Goal: Entertainment & Leisure: Browse casually

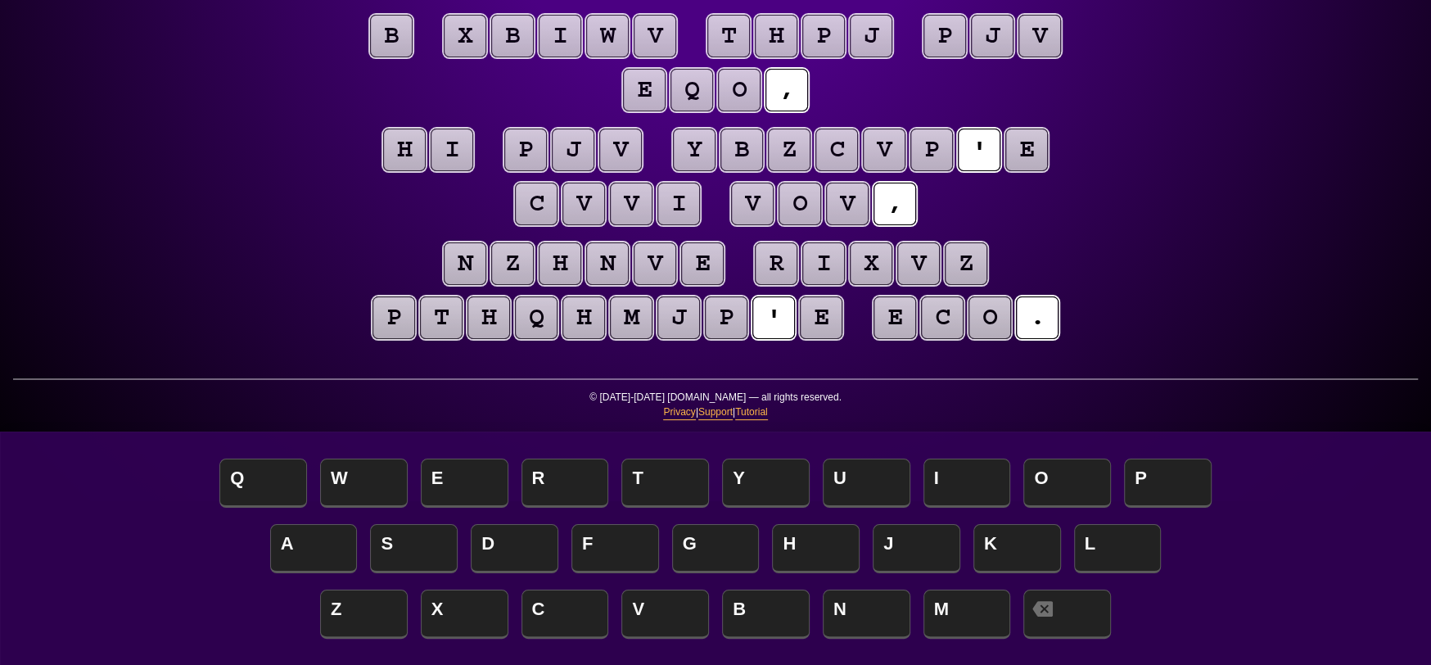
scroll to position [82, 0]
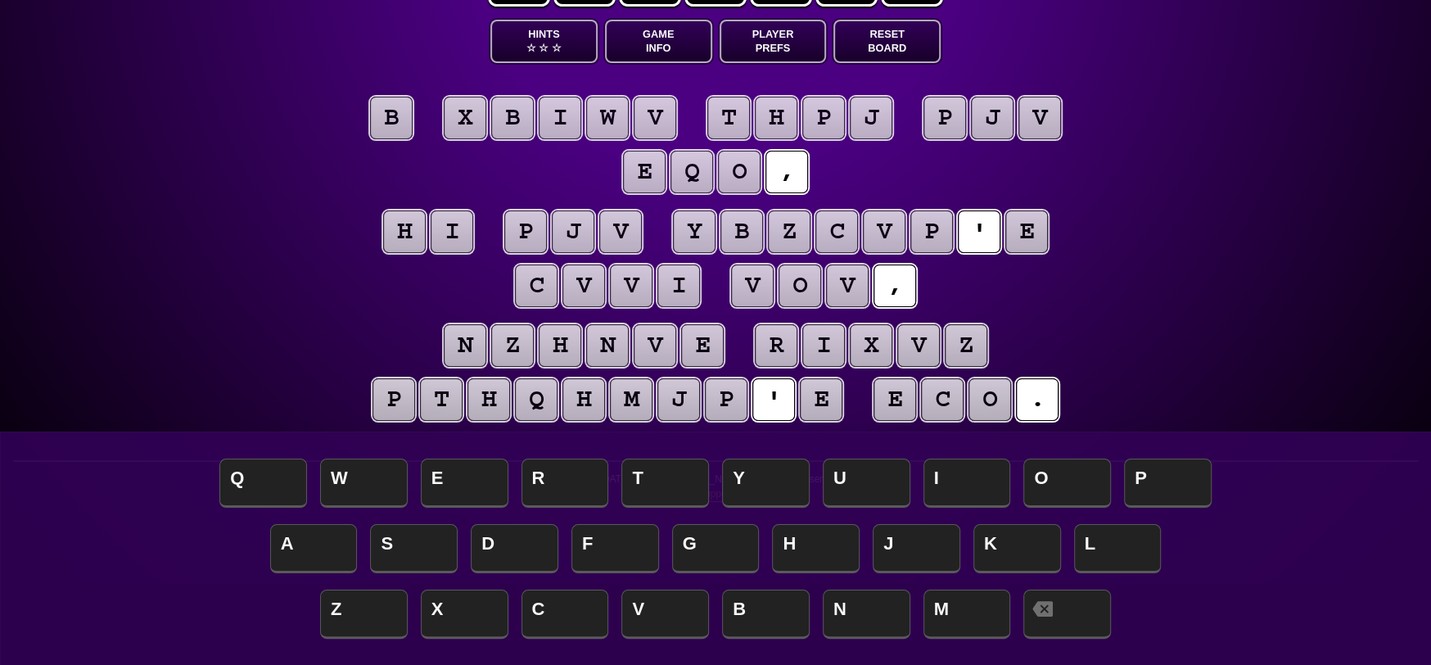
click at [842, 395] on puzzle-tile "e" at bounding box center [821, 399] width 43 height 43
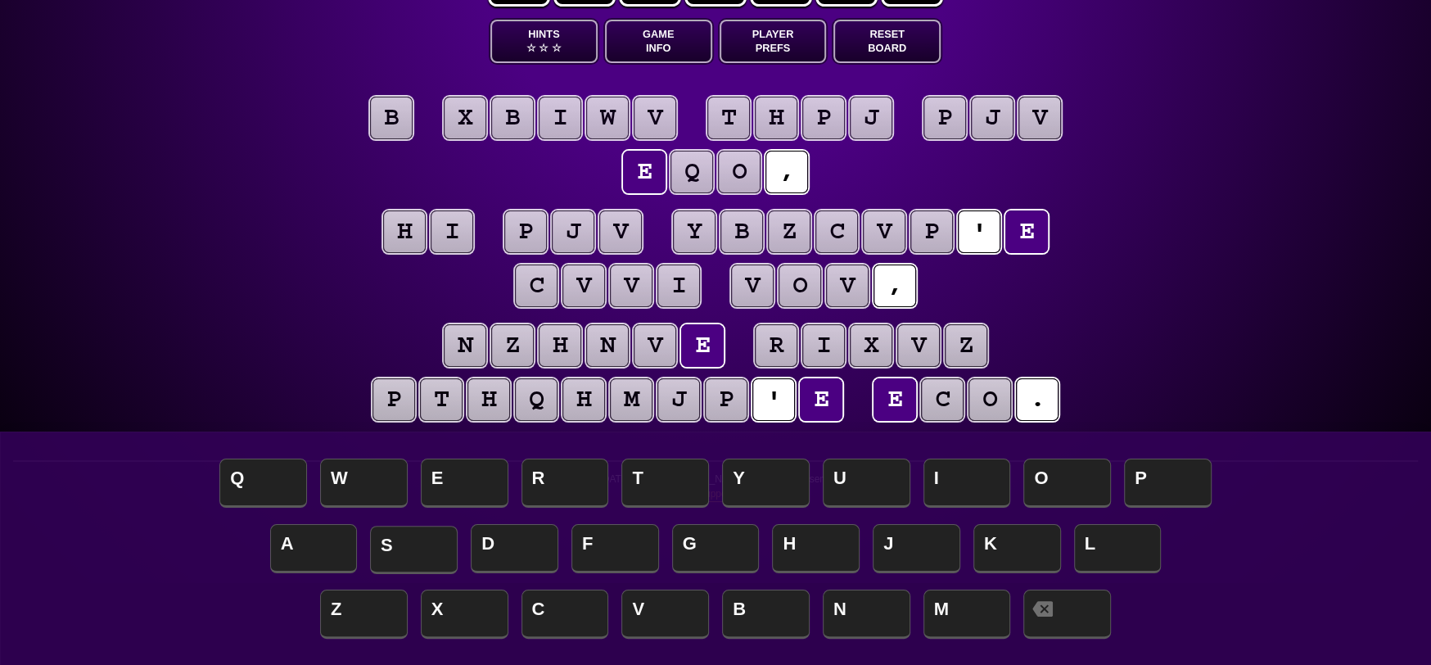
click at [423, 555] on span "S" at bounding box center [414, 550] width 88 height 48
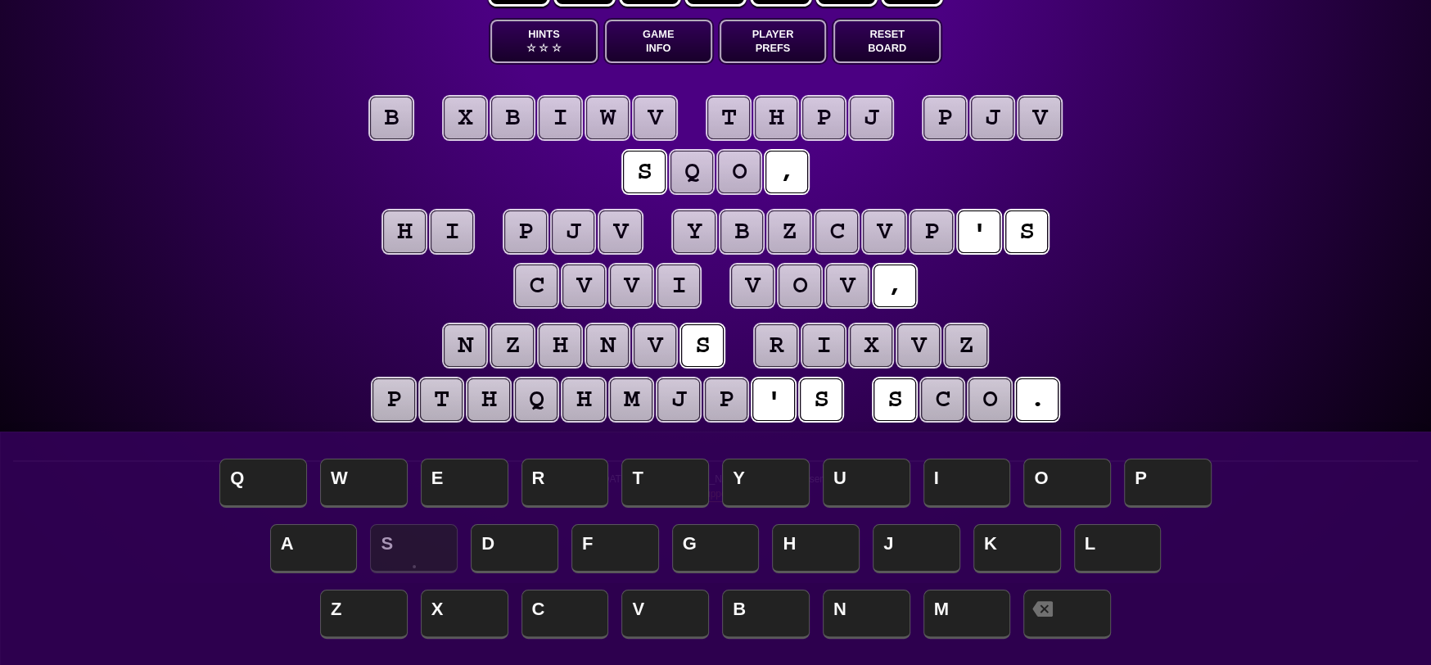
click at [989, 404] on puzzle-tile "o" at bounding box center [989, 399] width 43 height 43
click at [991, 404] on puzzle-tile "o" at bounding box center [989, 399] width 43 height 43
click at [434, 171] on puzzle-line "b x b i w v t h p j p j v s q o ," at bounding box center [715, 146] width 838 height 107
click at [1001, 397] on puzzle-tile "o" at bounding box center [989, 400] width 43 height 43
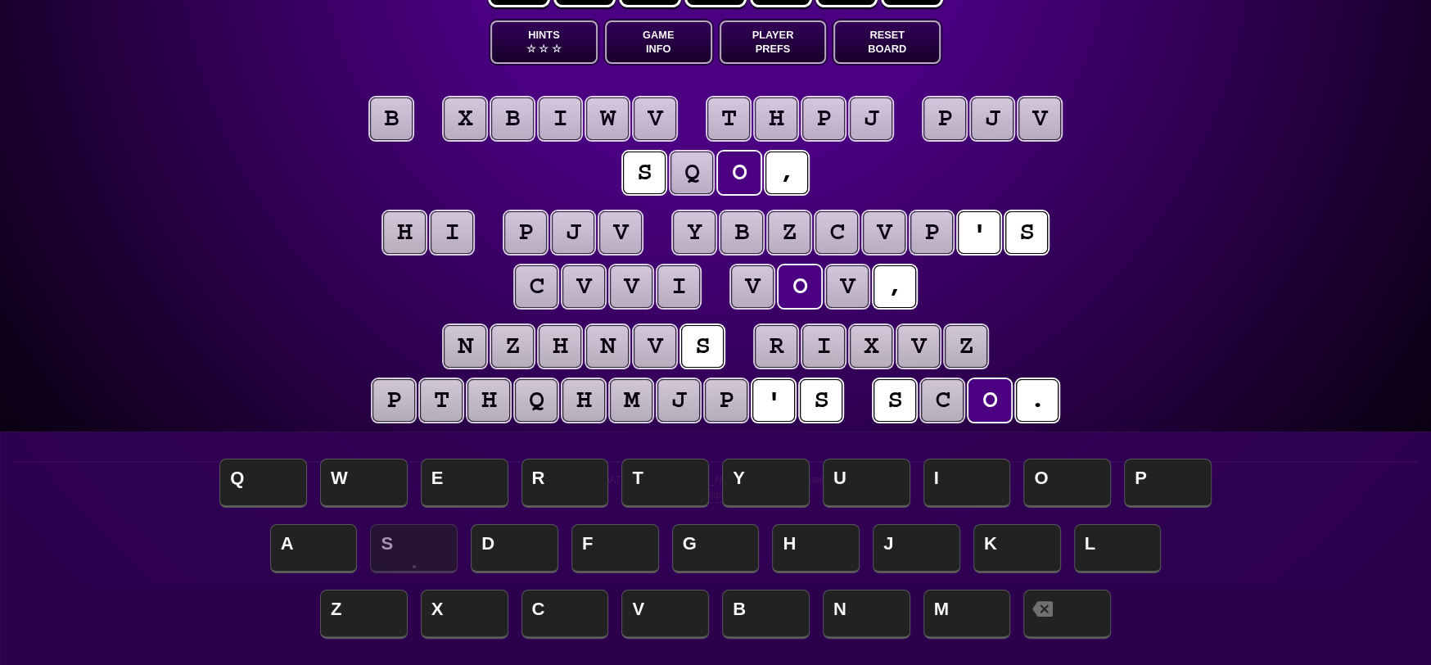
click at [1001, 395] on puzzle-tile "o" at bounding box center [989, 400] width 43 height 43
click at [390, 113] on puzzle-tile "b" at bounding box center [391, 118] width 43 height 43
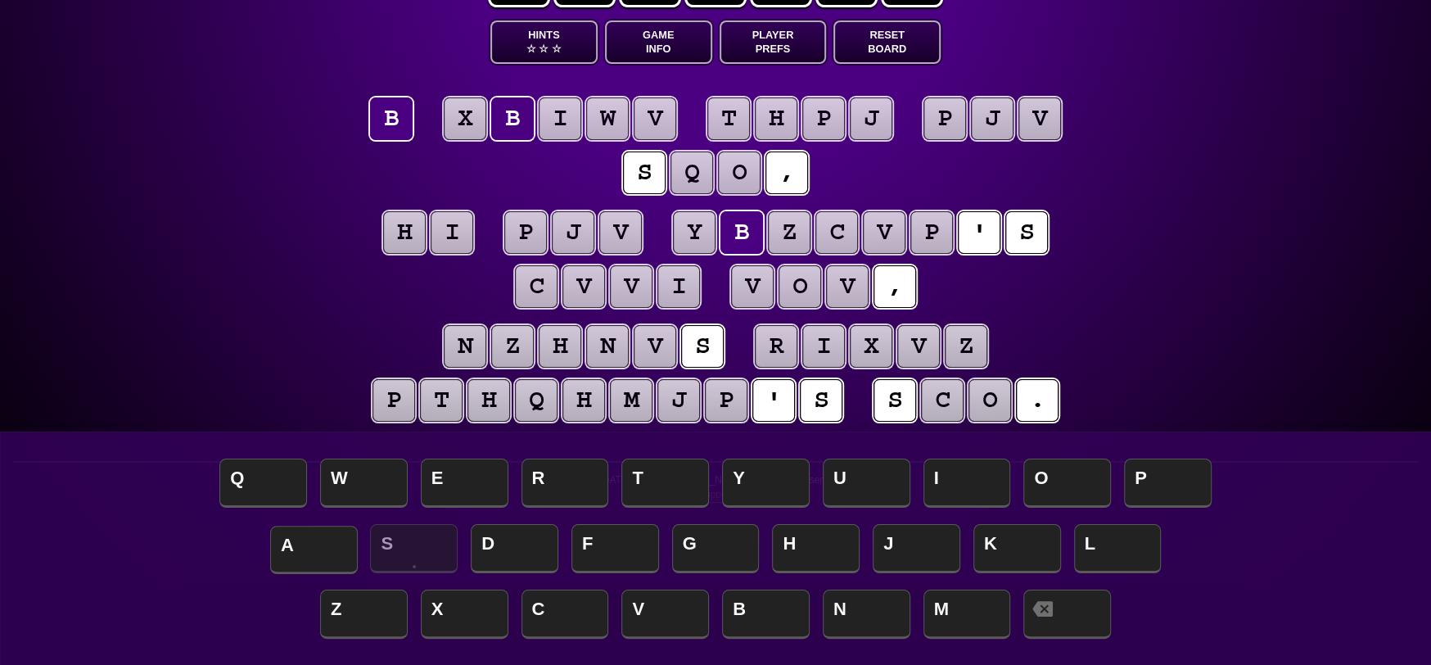
click at [290, 560] on span "A" at bounding box center [314, 550] width 88 height 48
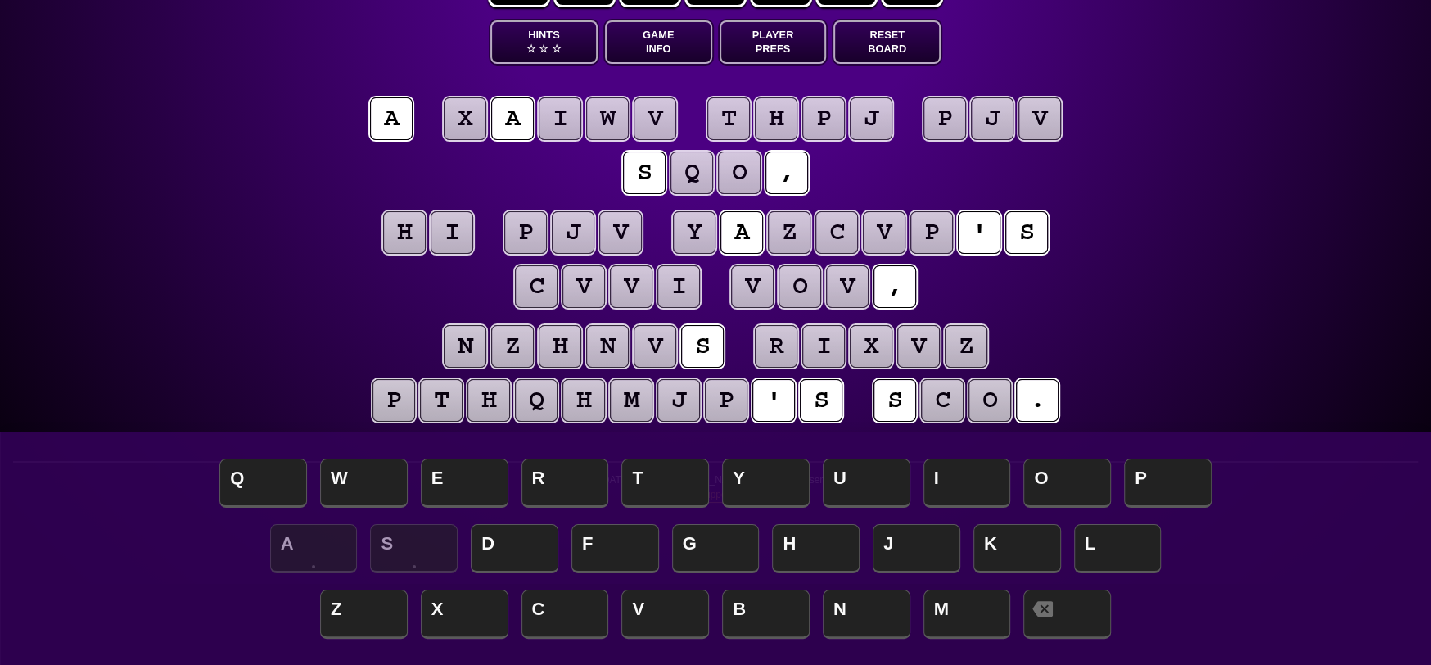
click at [586, 291] on puzzle-tile "v" at bounding box center [583, 286] width 43 height 43
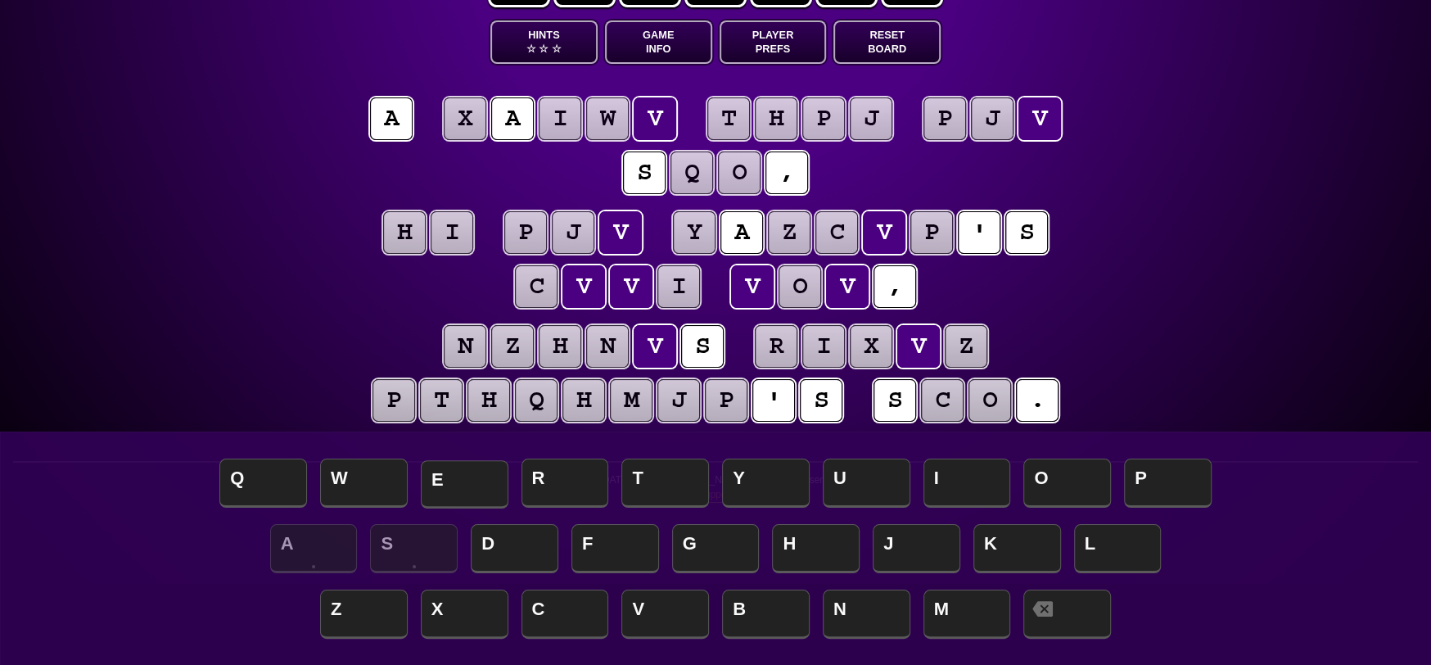
click at [468, 473] on span "E" at bounding box center [465, 484] width 88 height 48
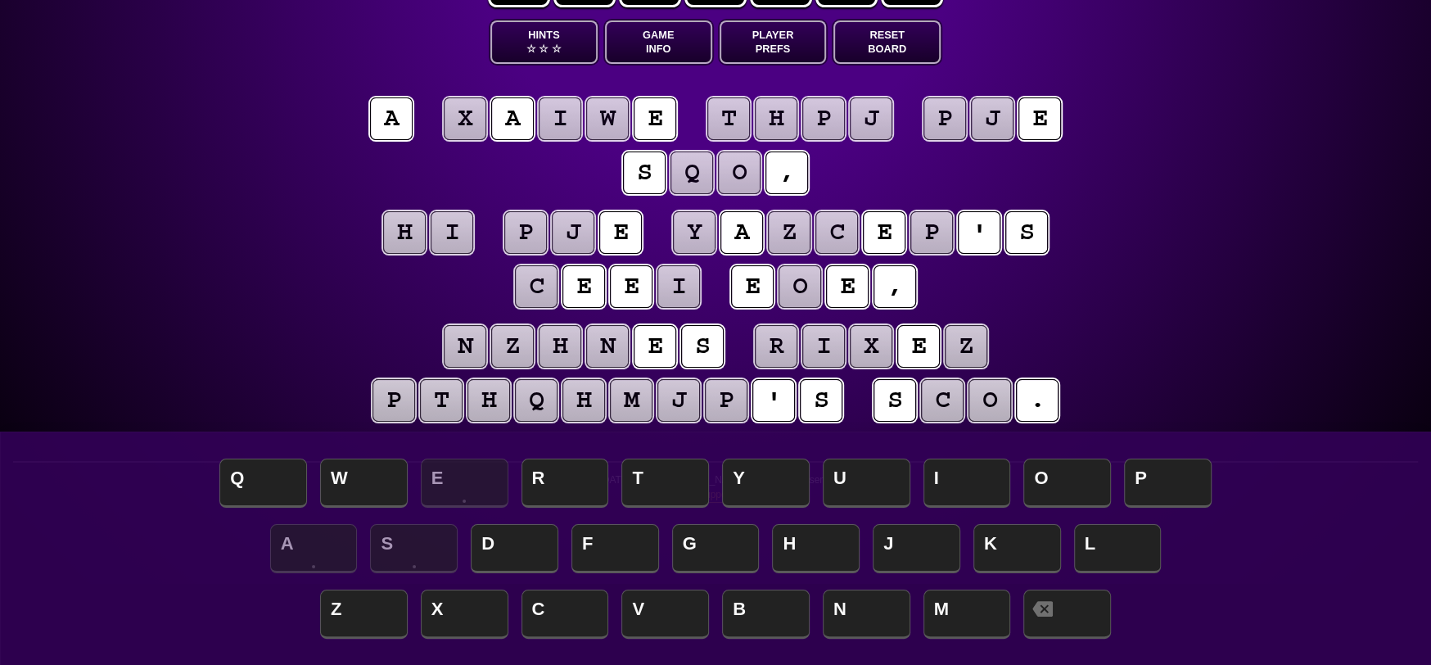
click at [950, 110] on puzzle-tile "p" at bounding box center [944, 118] width 43 height 43
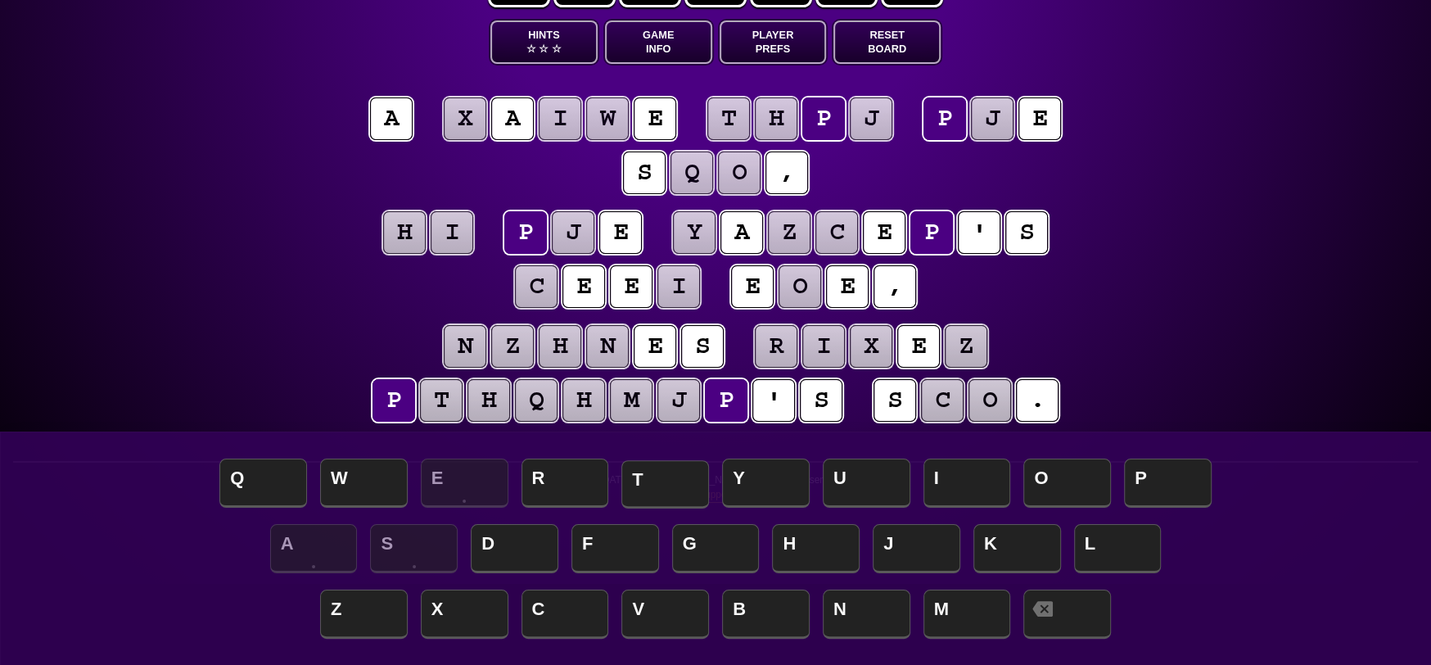
click at [657, 486] on span "T" at bounding box center [665, 484] width 88 height 48
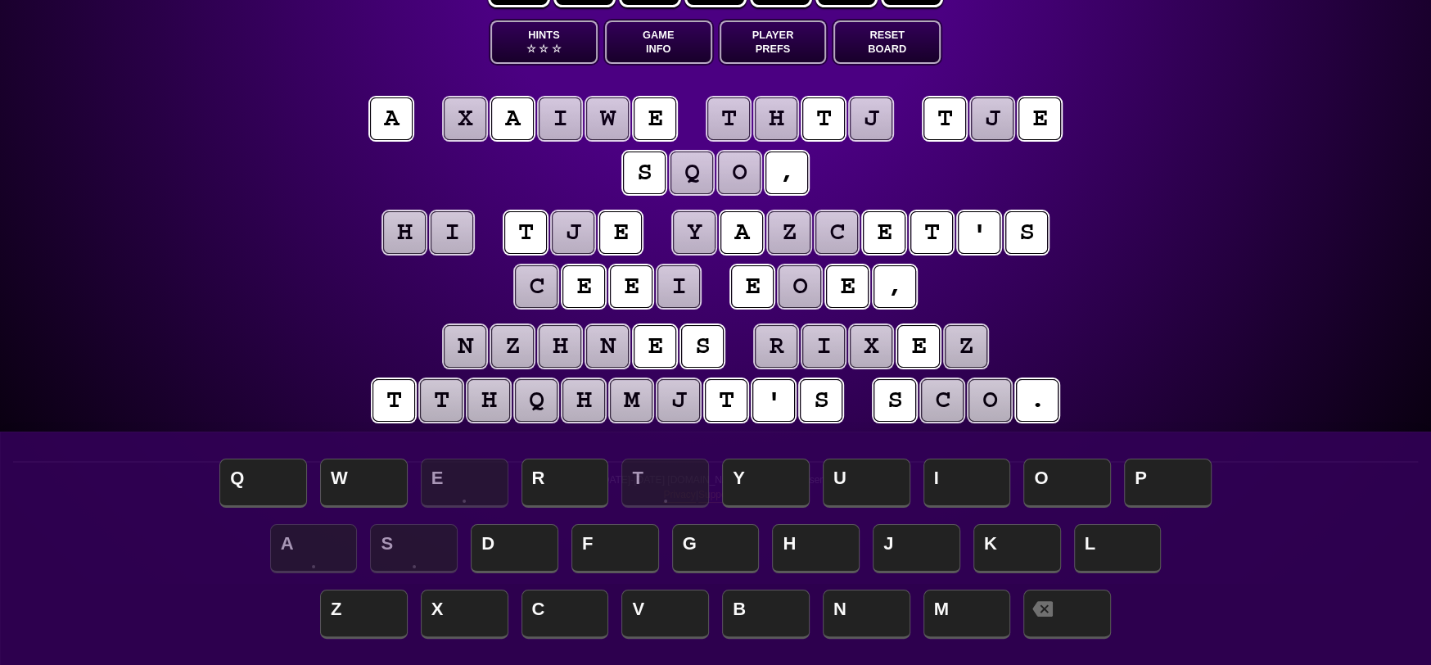
click at [1001, 119] on puzzle-tile "j" at bounding box center [992, 118] width 43 height 43
click at [800, 549] on span "H" at bounding box center [816, 550] width 88 height 48
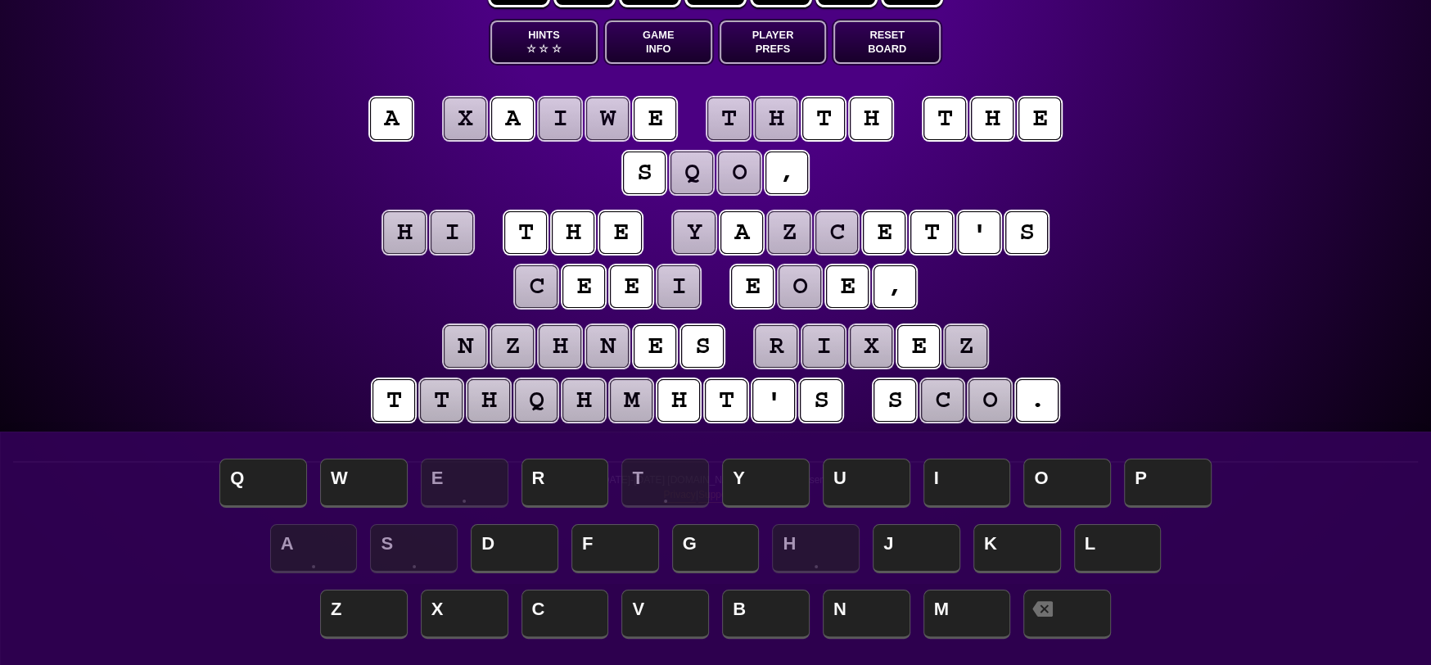
click at [742, 113] on puzzle-tile "t" at bounding box center [728, 118] width 43 height 43
click at [789, 124] on puzzle-tile "h" at bounding box center [776, 118] width 43 height 43
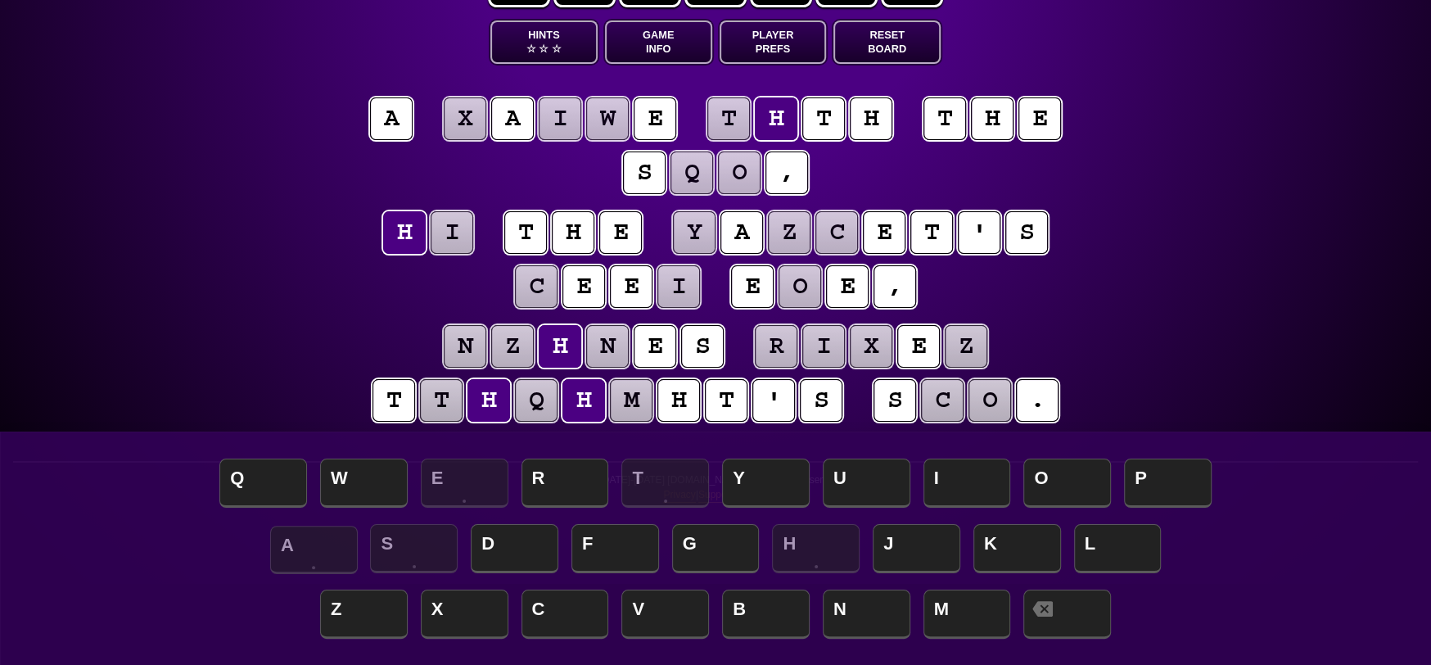
click at [318, 555] on span "A" at bounding box center [314, 550] width 88 height 48
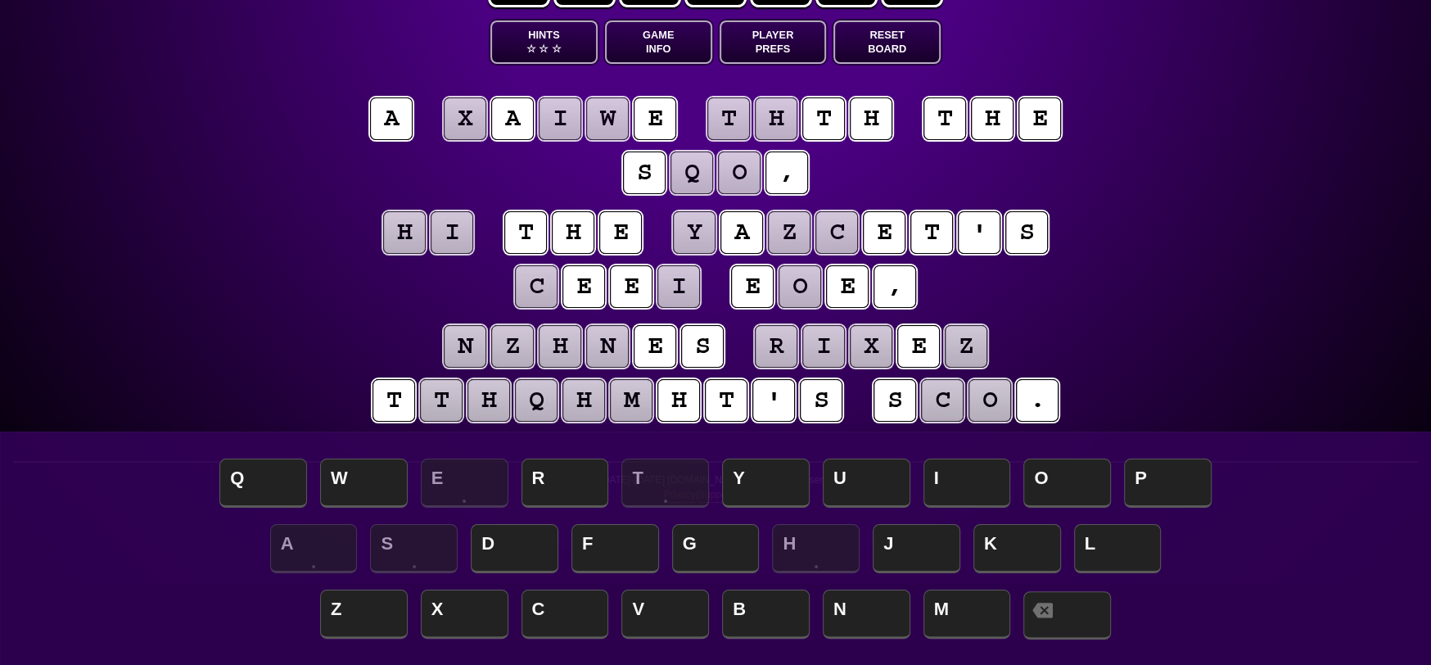
click at [1078, 610] on span at bounding box center [1067, 615] width 88 height 48
click at [397, 134] on puzzle-tile "a" at bounding box center [391, 118] width 43 height 43
click at [970, 479] on span "I" at bounding box center [967, 484] width 88 height 48
click at [783, 116] on puzzle-tile "h" at bounding box center [776, 118] width 43 height 43
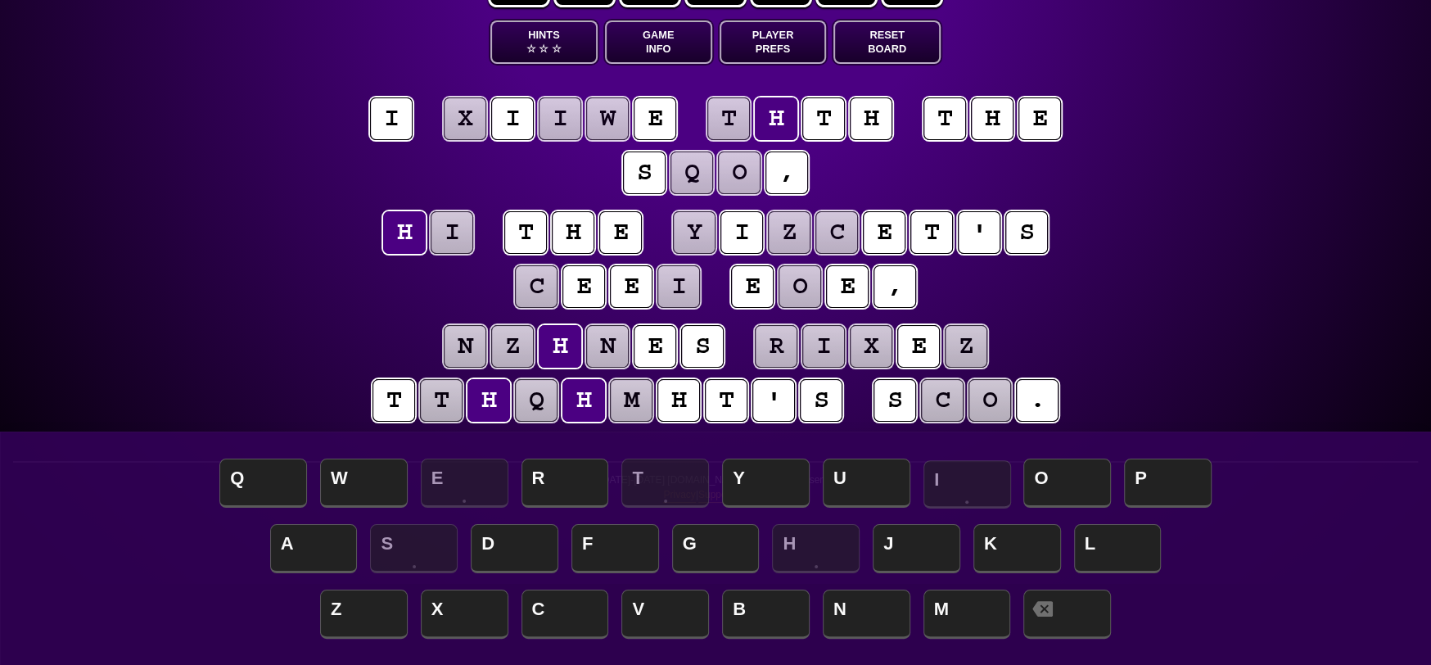
click at [968, 486] on span "I" at bounding box center [967, 484] width 88 height 48
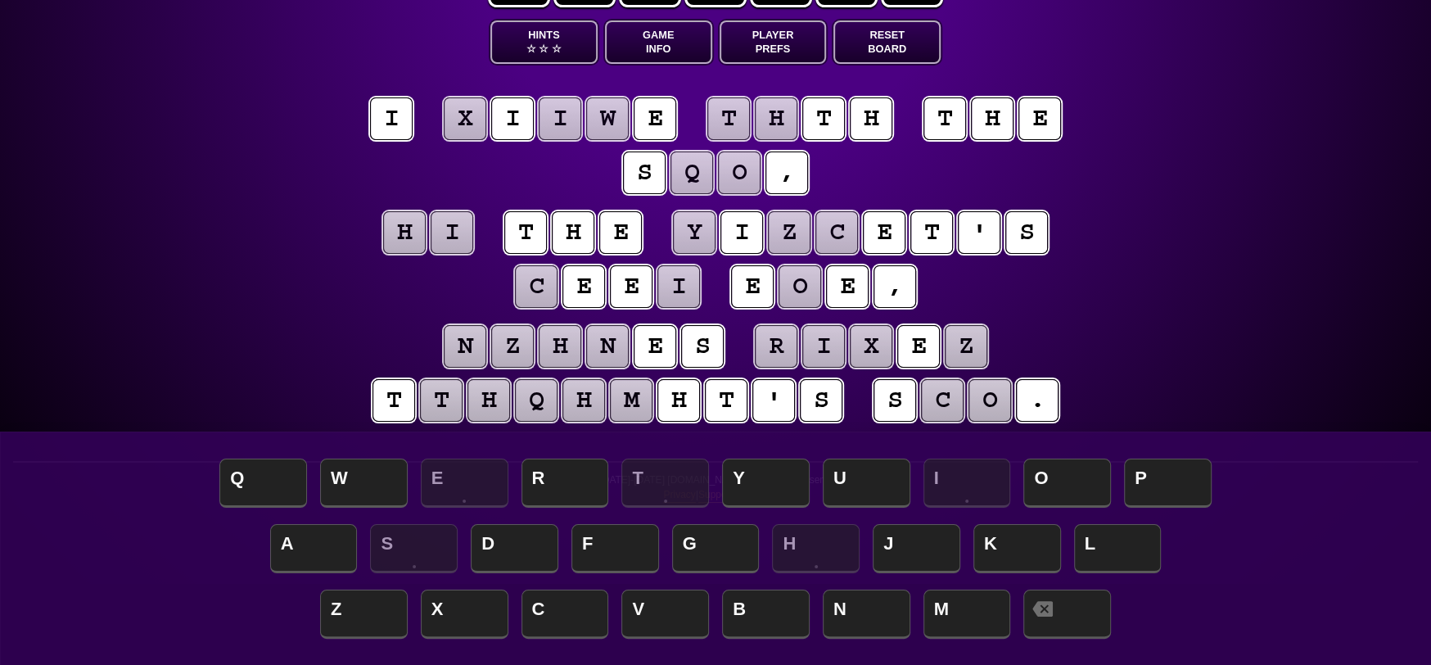
click at [747, 227] on puzzle-tile "i" at bounding box center [741, 232] width 43 height 43
click at [1065, 628] on span at bounding box center [1067, 615] width 88 height 48
click at [791, 115] on puzzle-tile "h" at bounding box center [776, 118] width 43 height 43
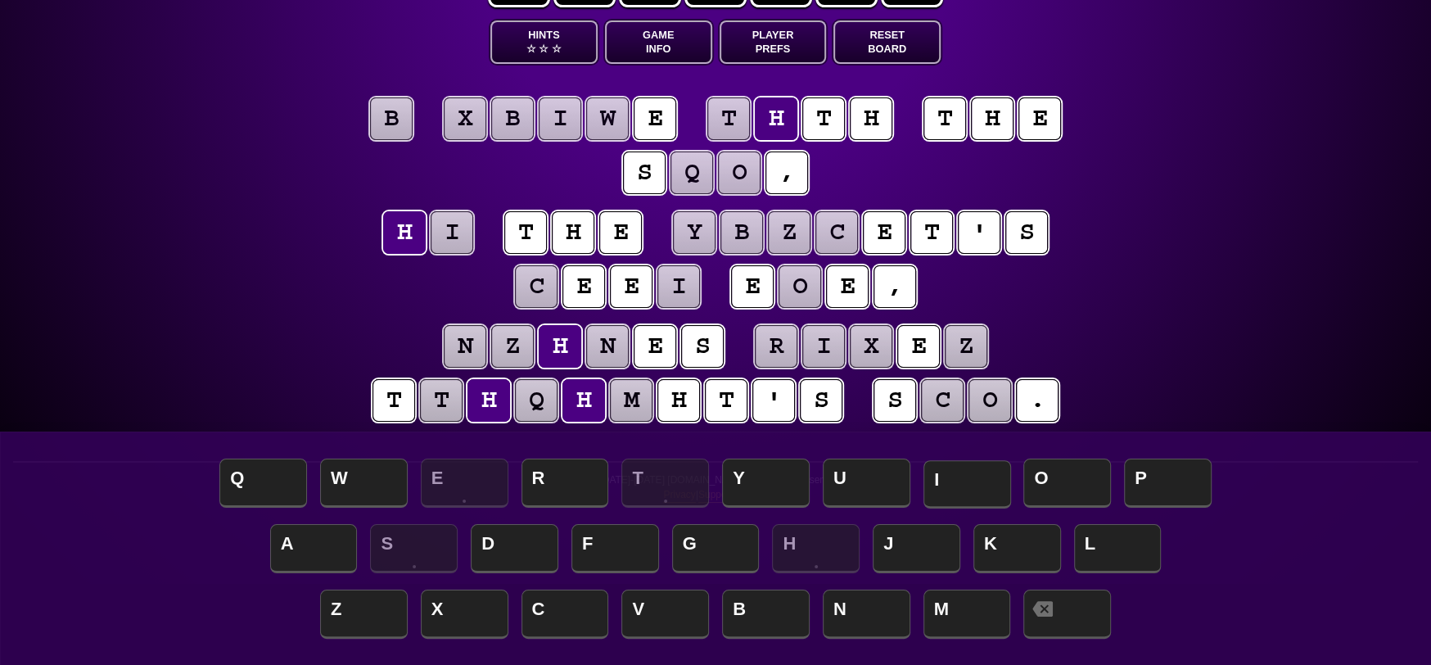
click at [973, 484] on span "I" at bounding box center [967, 484] width 88 height 48
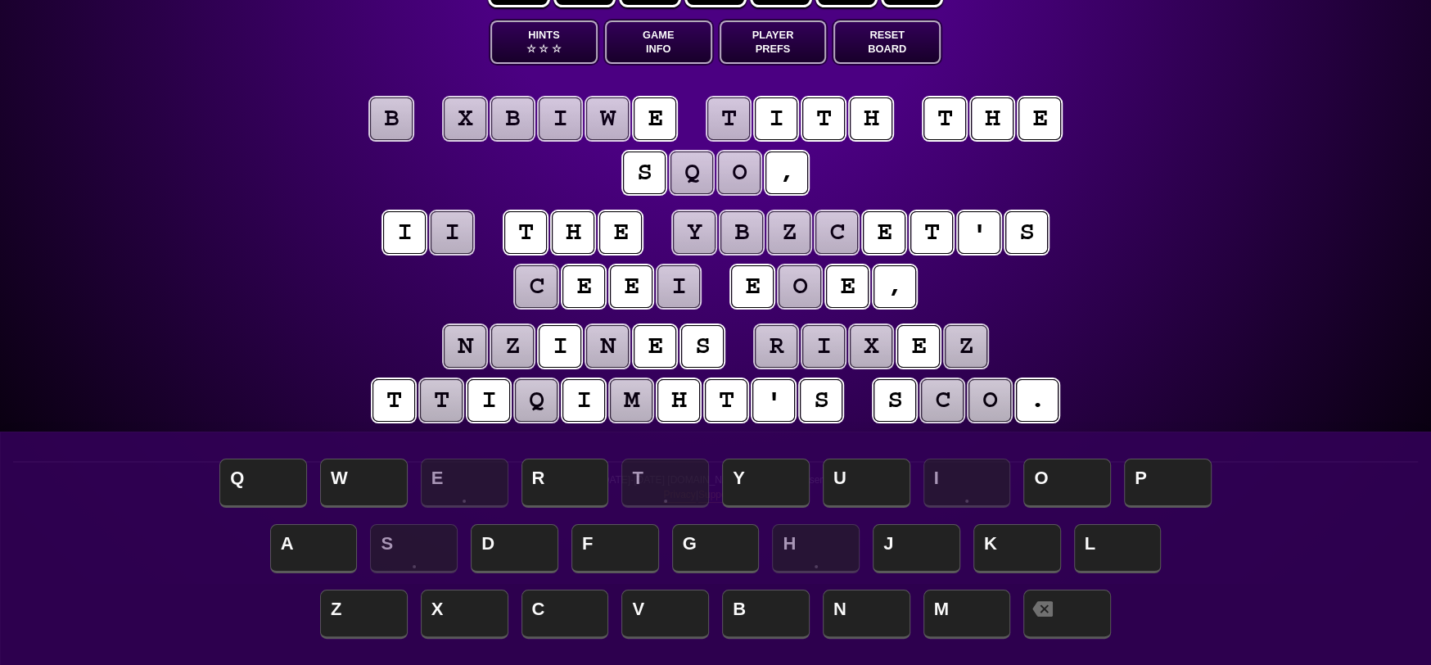
click at [465, 234] on puzzle-tile "i" at bounding box center [452, 232] width 43 height 43
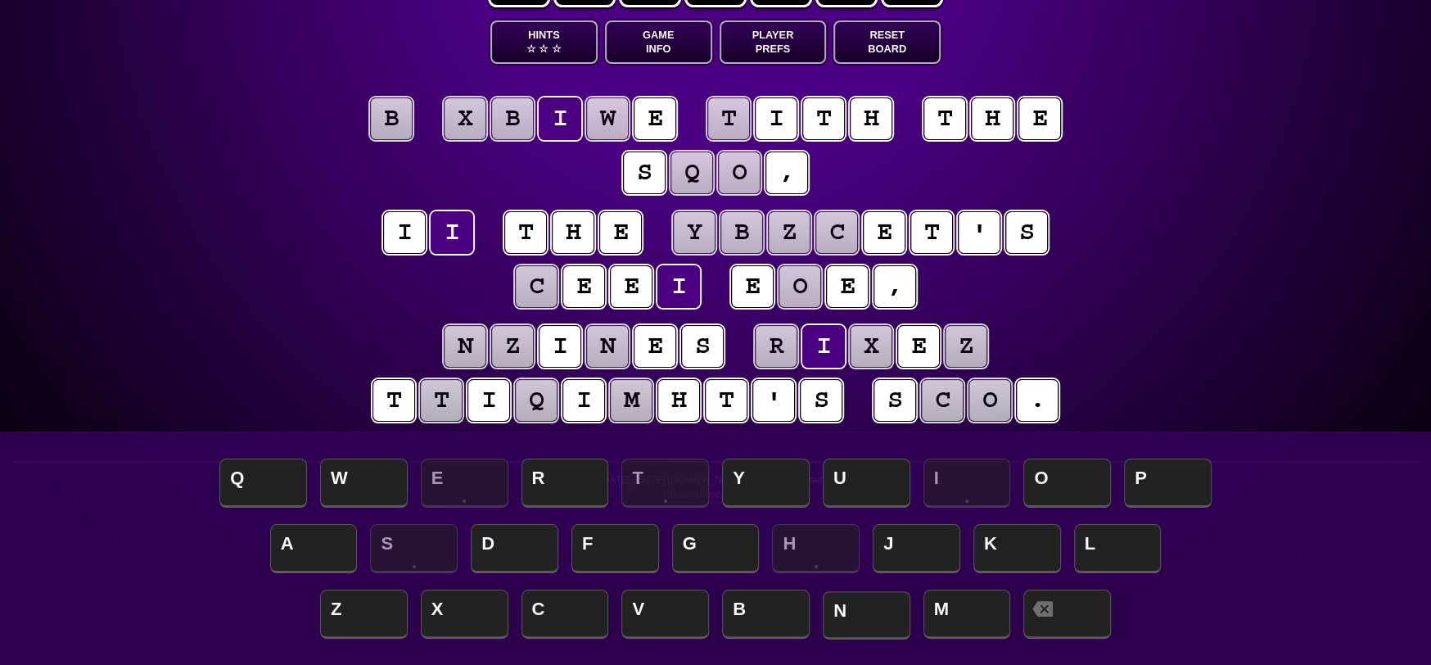
click at [846, 607] on span "N" at bounding box center [867, 615] width 88 height 48
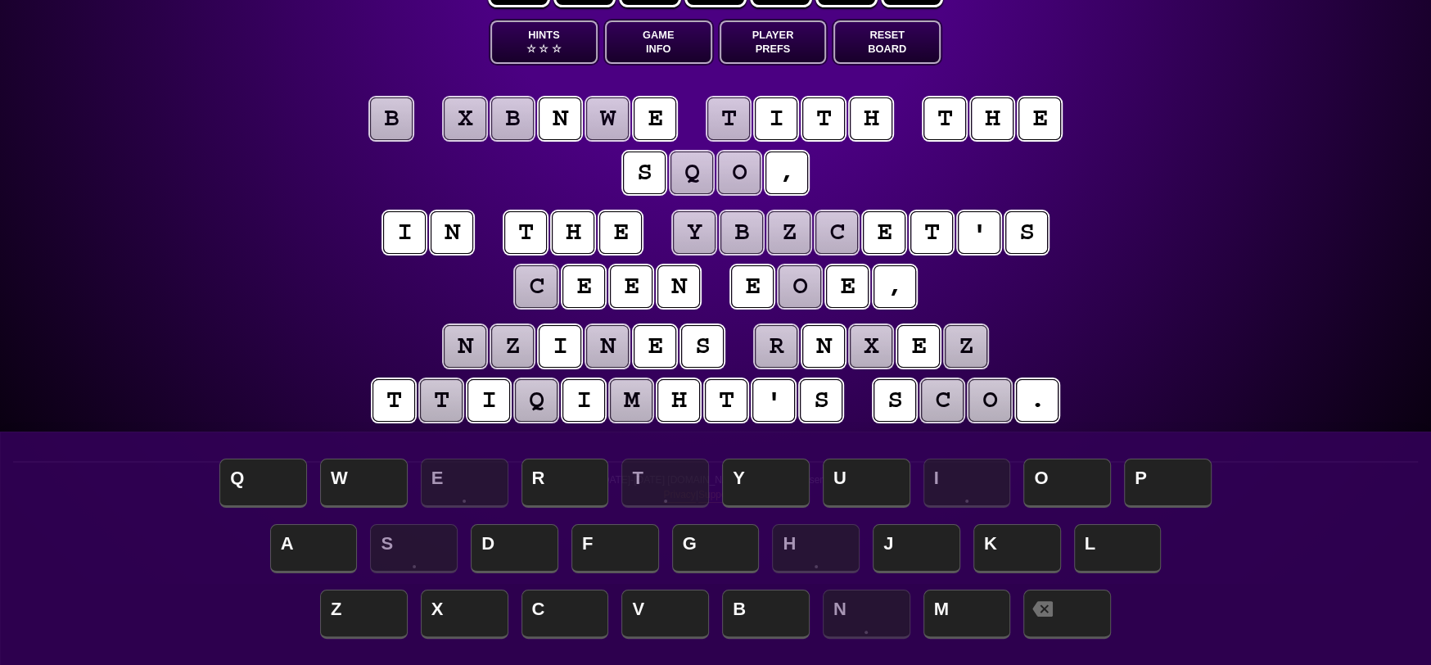
click at [728, 119] on puzzle-tile "t" at bounding box center [728, 118] width 43 height 43
click at [368, 483] on span "W" at bounding box center [364, 484] width 88 height 48
click at [545, 408] on puzzle-tile "q" at bounding box center [536, 400] width 43 height 43
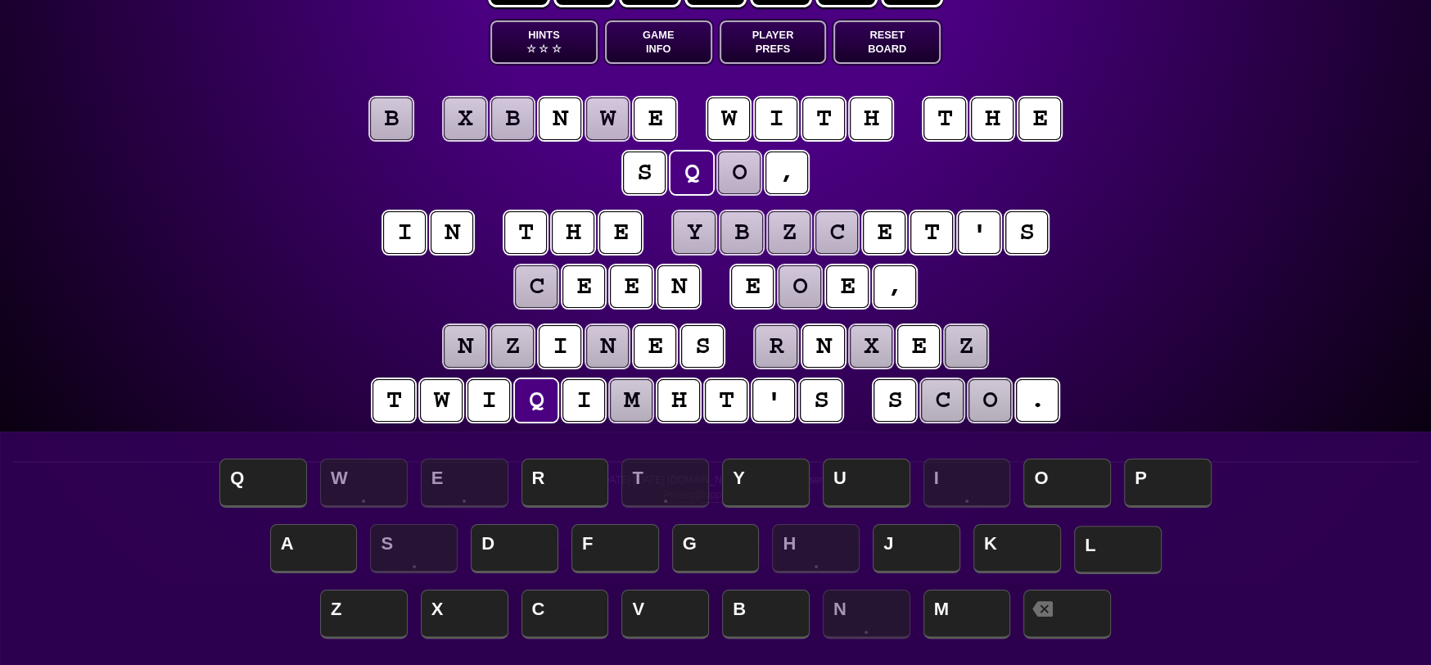
click at [1139, 547] on span "L" at bounding box center [1118, 550] width 88 height 48
click at [647, 405] on puzzle-tile "m" at bounding box center [631, 400] width 43 height 43
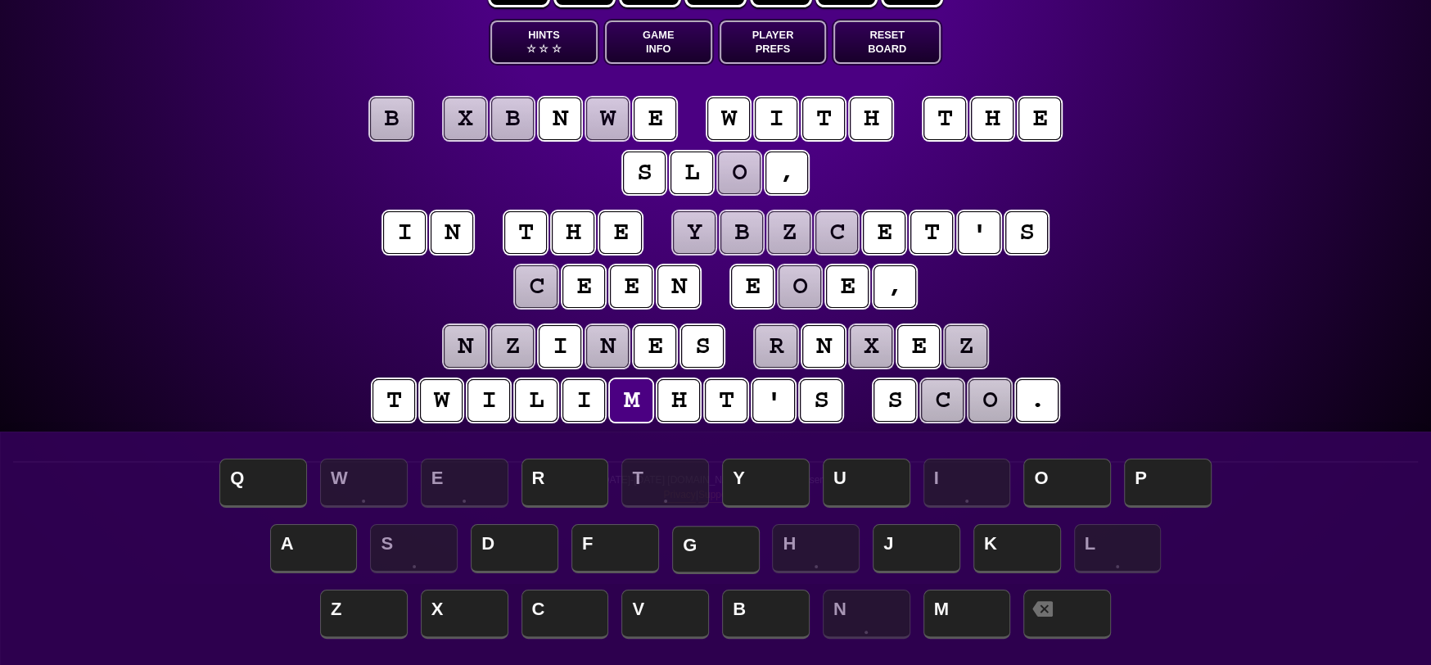
click at [691, 552] on span "G" at bounding box center [716, 550] width 88 height 48
click at [757, 164] on puzzle-tile "o" at bounding box center [739, 172] width 43 height 43
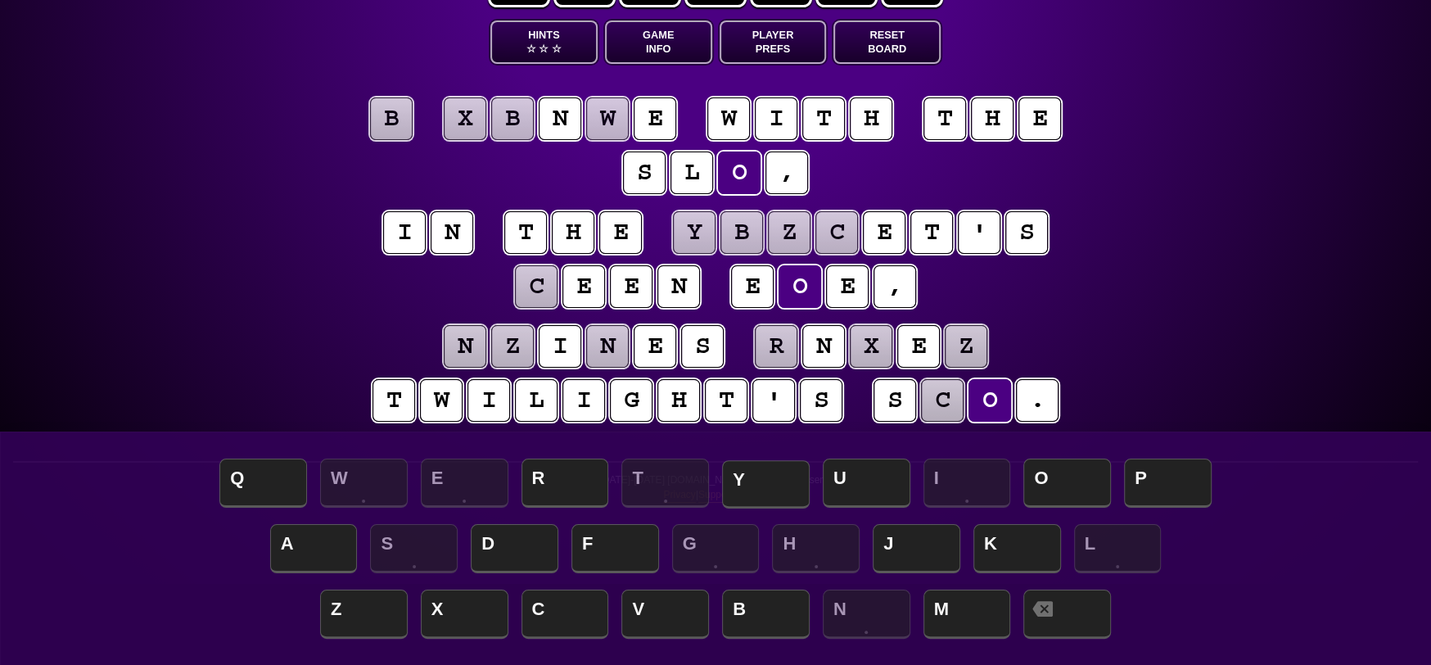
click at [763, 486] on span "Y" at bounding box center [766, 484] width 88 height 48
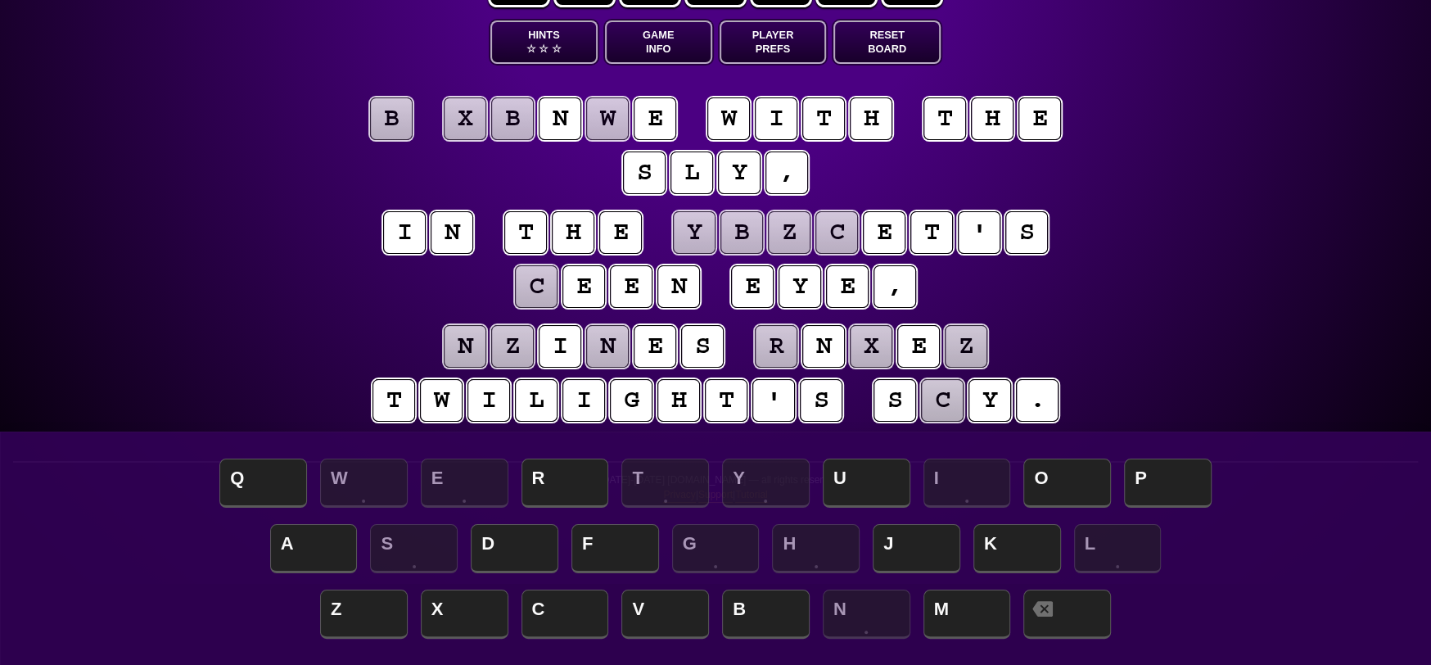
click at [957, 404] on puzzle-tile "c" at bounding box center [942, 400] width 43 height 43
click at [1022, 544] on span "K" at bounding box center [1017, 550] width 88 height 48
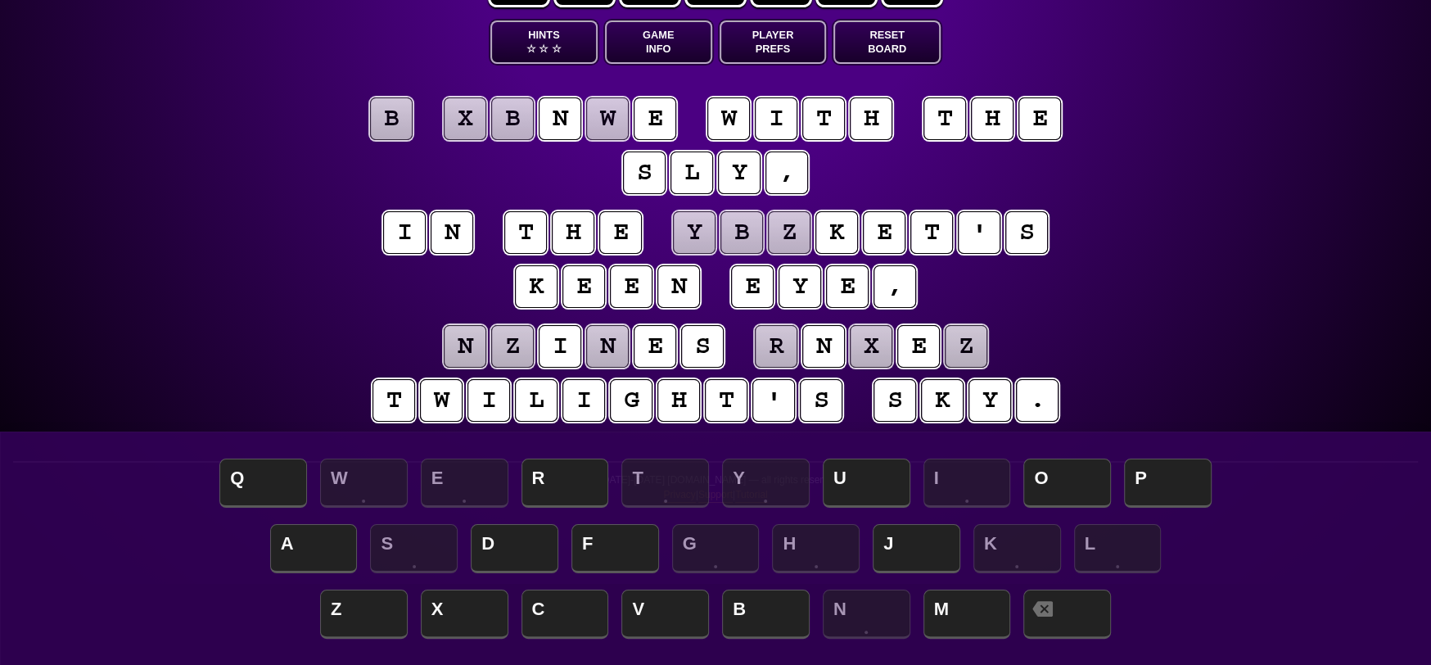
click at [702, 232] on puzzle-tile "y" at bounding box center [694, 232] width 43 height 43
click at [747, 234] on puzzle-tile "b" at bounding box center [741, 232] width 43 height 43
click at [329, 539] on span "A" at bounding box center [314, 550] width 88 height 48
click at [805, 227] on puzzle-tile "z" at bounding box center [789, 232] width 43 height 43
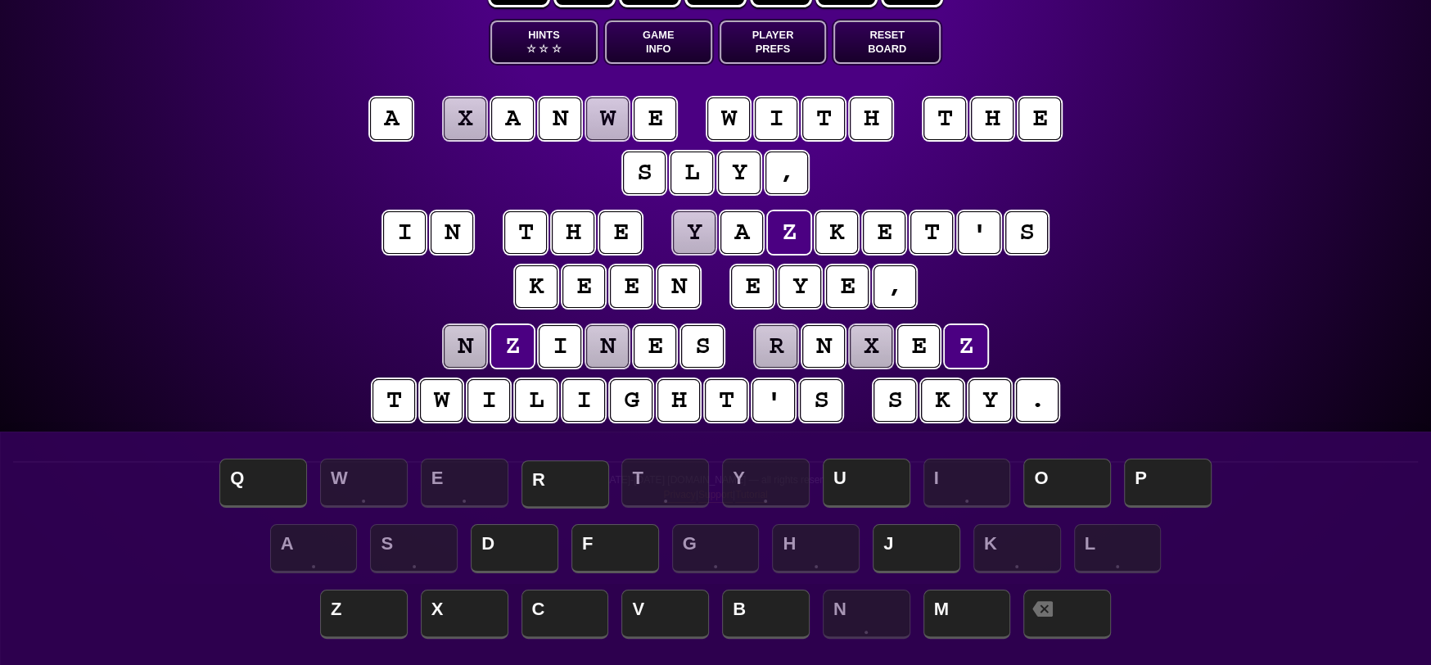
click at [573, 490] on span "R" at bounding box center [565, 484] width 88 height 48
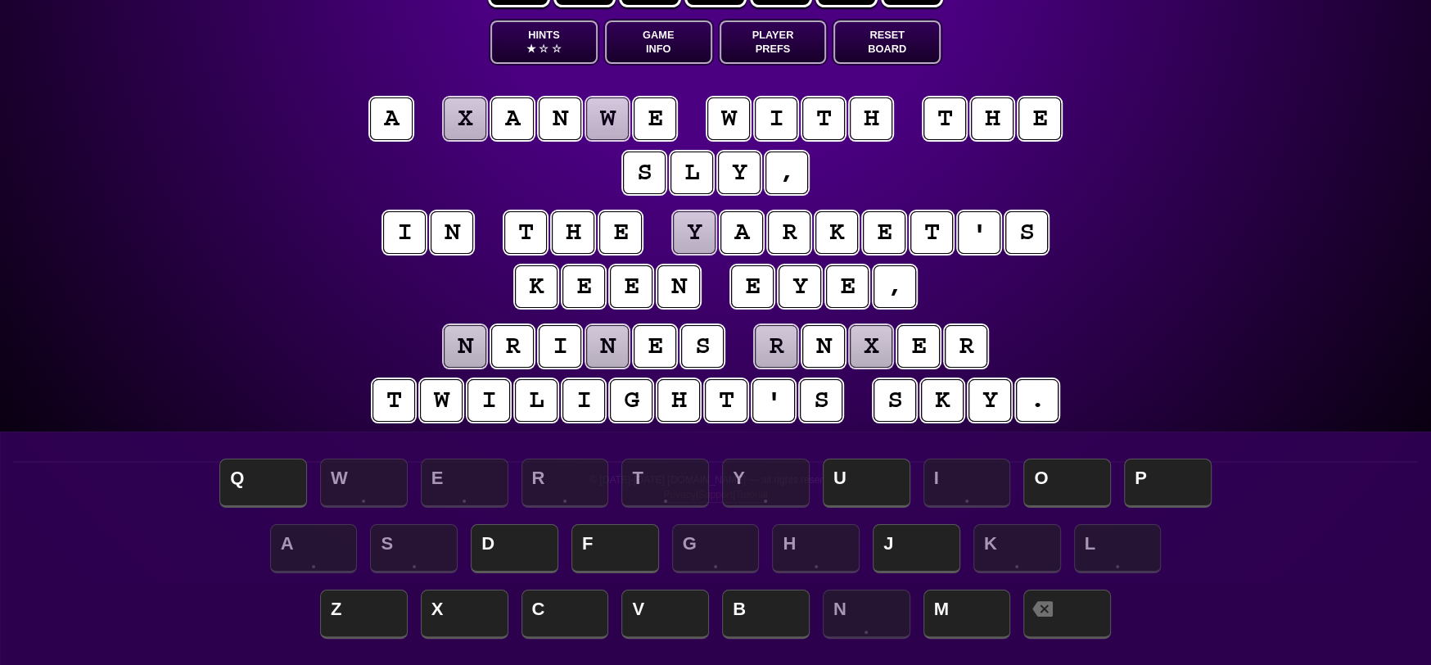
click at [789, 345] on puzzle-tile "r" at bounding box center [776, 346] width 43 height 43
click at [860, 479] on span "U" at bounding box center [867, 484] width 88 height 48
click at [876, 341] on puzzle-tile "x" at bounding box center [871, 346] width 43 height 43
click at [531, 544] on span "D" at bounding box center [515, 550] width 88 height 48
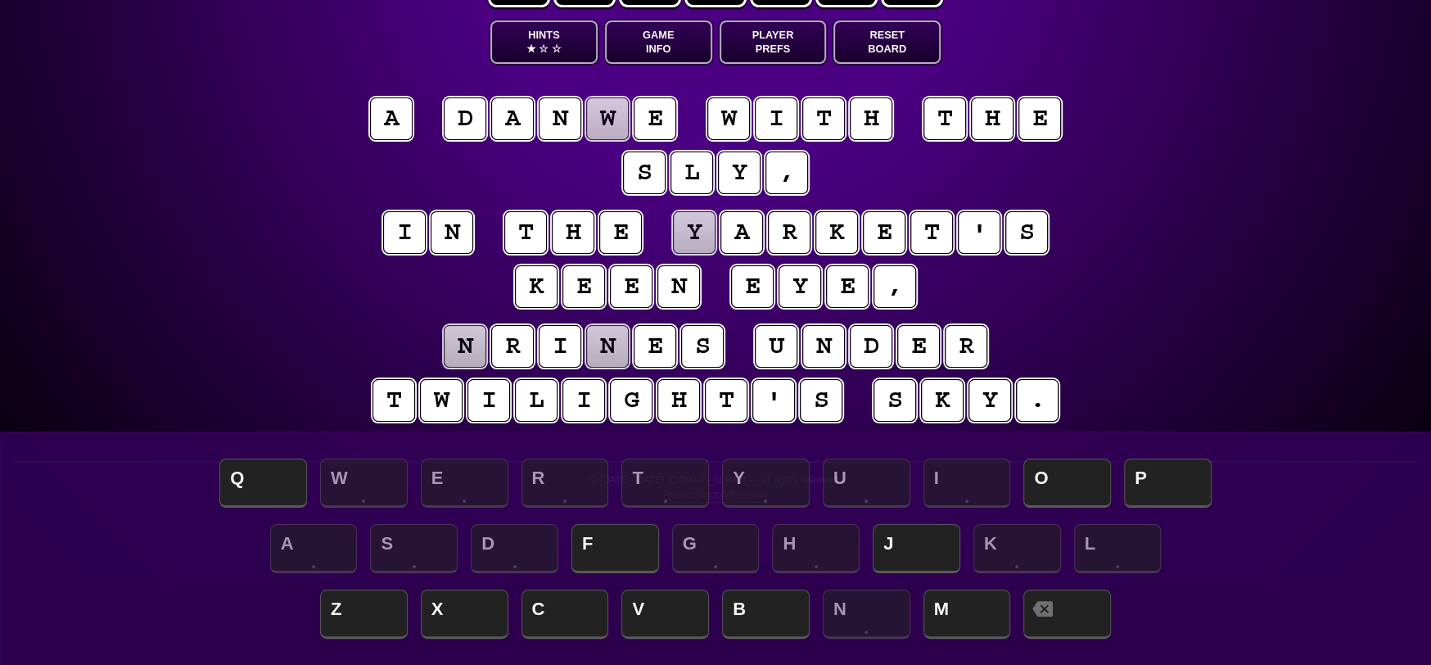
click at [608, 115] on puzzle-tile "w" at bounding box center [607, 118] width 43 height 43
click at [557, 610] on span "C" at bounding box center [565, 615] width 88 height 48
click at [510, 342] on puzzle-tile "r" at bounding box center [512, 346] width 43 height 43
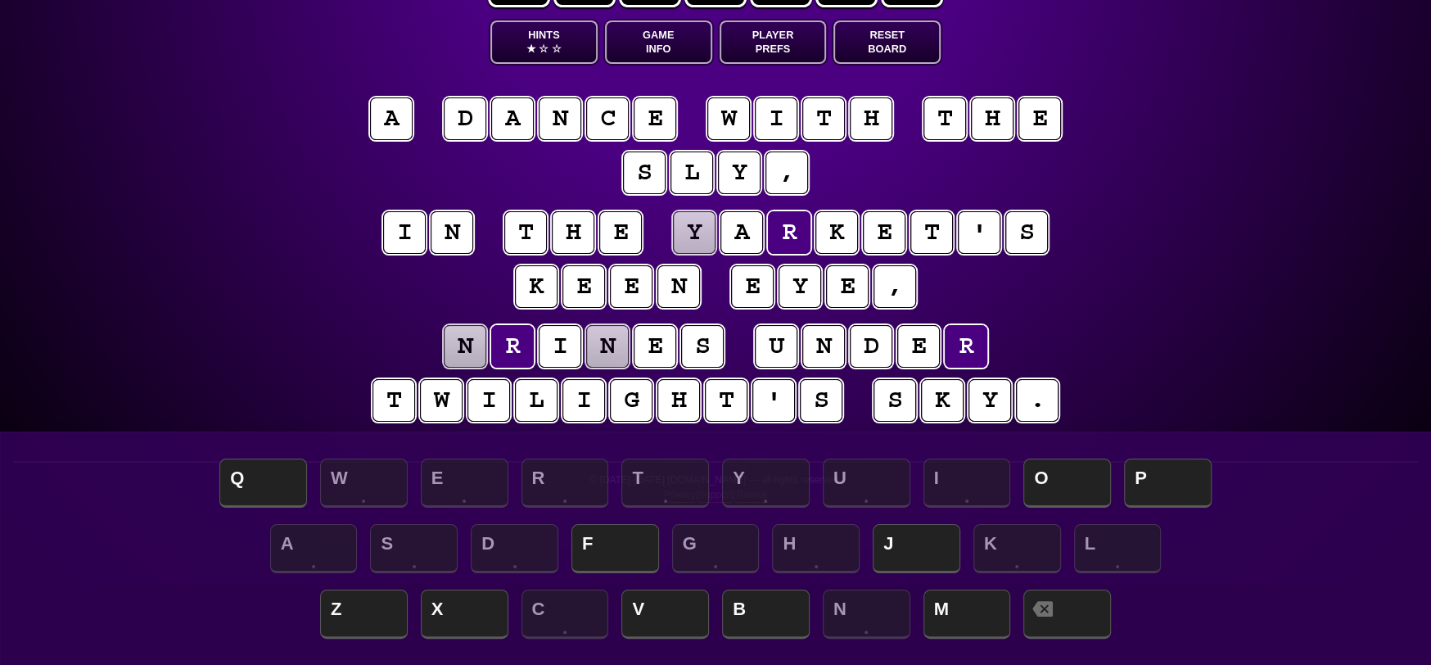
click at [702, 223] on puzzle-tile "y" at bounding box center [694, 232] width 43 height 43
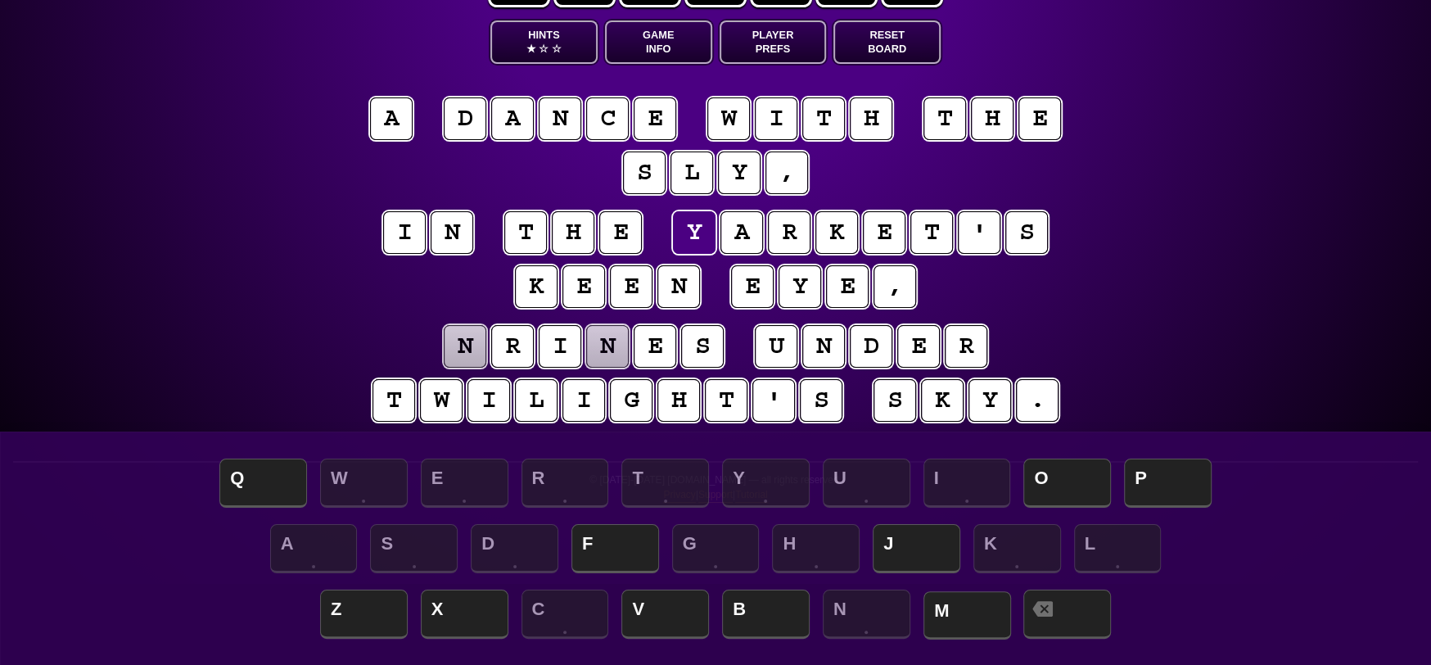
click at [957, 616] on span "M" at bounding box center [967, 615] width 88 height 48
click at [770, 621] on span "B" at bounding box center [766, 615] width 88 height 48
click at [481, 350] on puzzle-tile "n" at bounding box center [465, 346] width 43 height 43
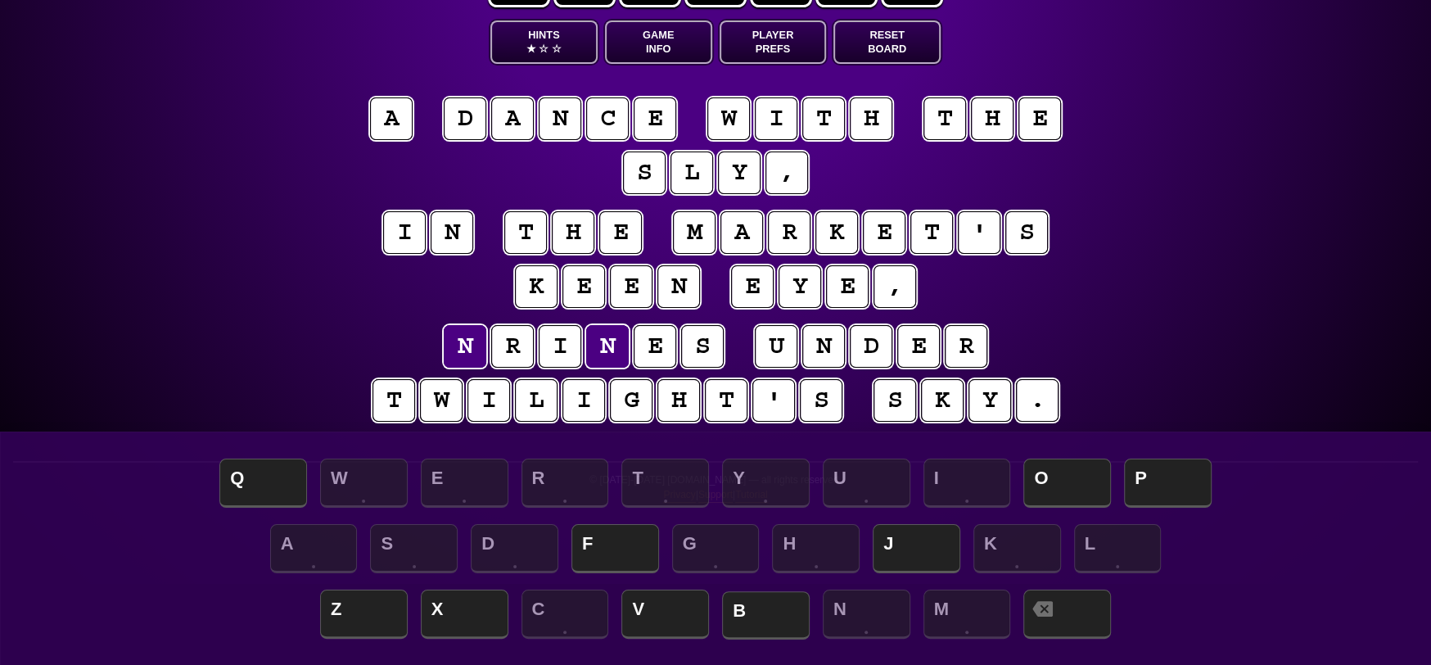
click at [750, 607] on span "B" at bounding box center [766, 615] width 88 height 48
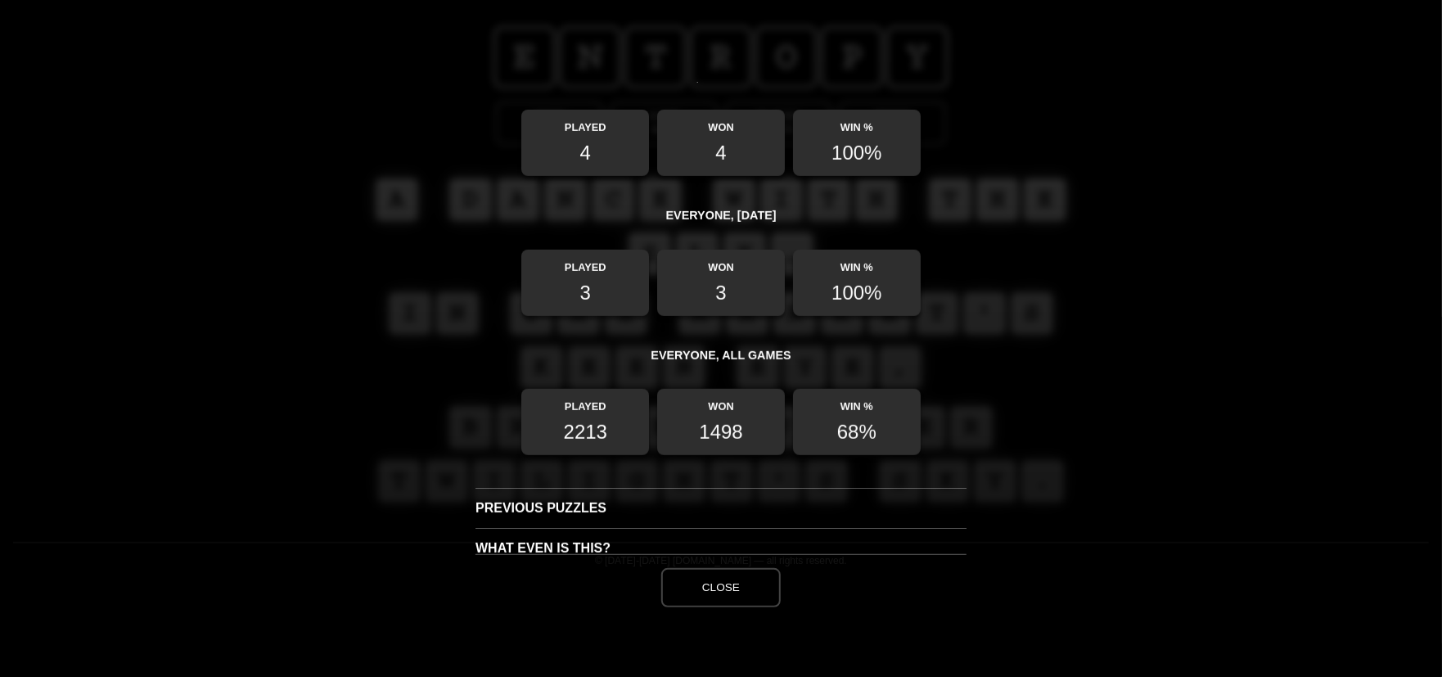
scroll to position [472, 0]
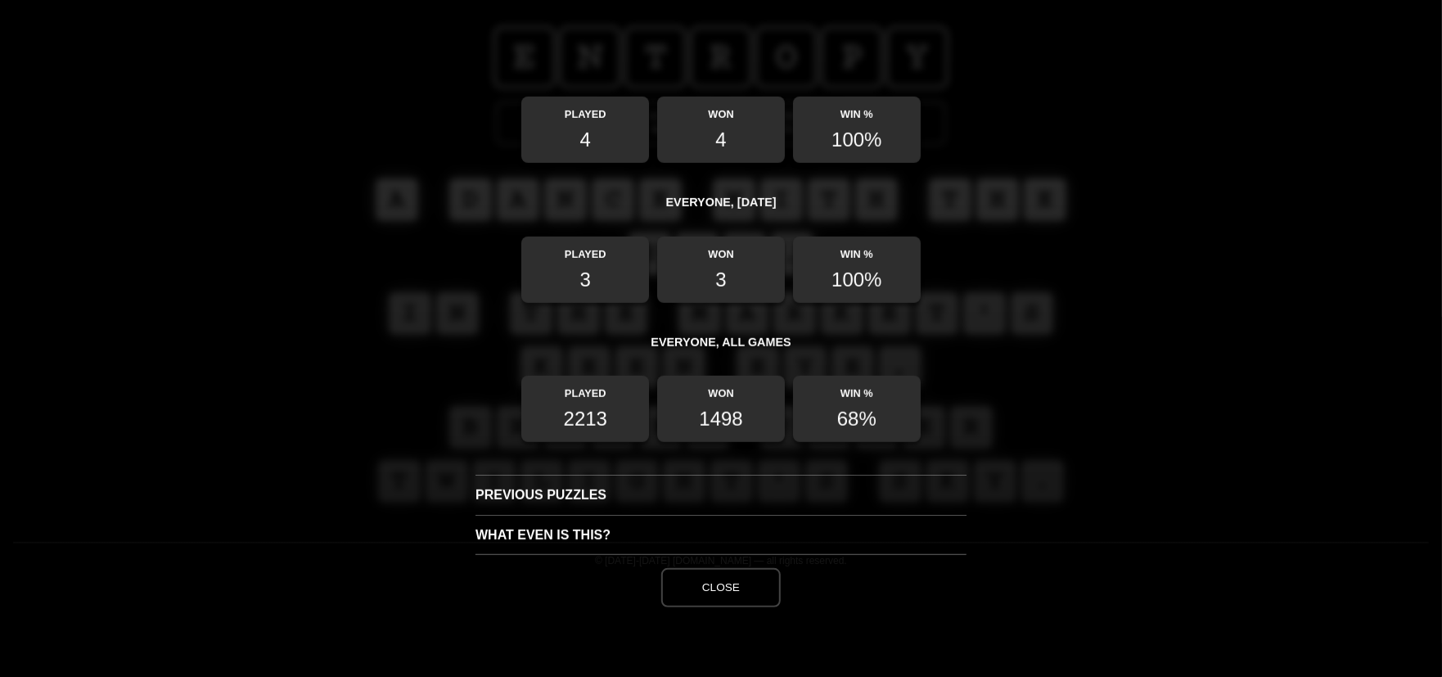
click at [700, 594] on button "Close" at bounding box center [721, 587] width 120 height 39
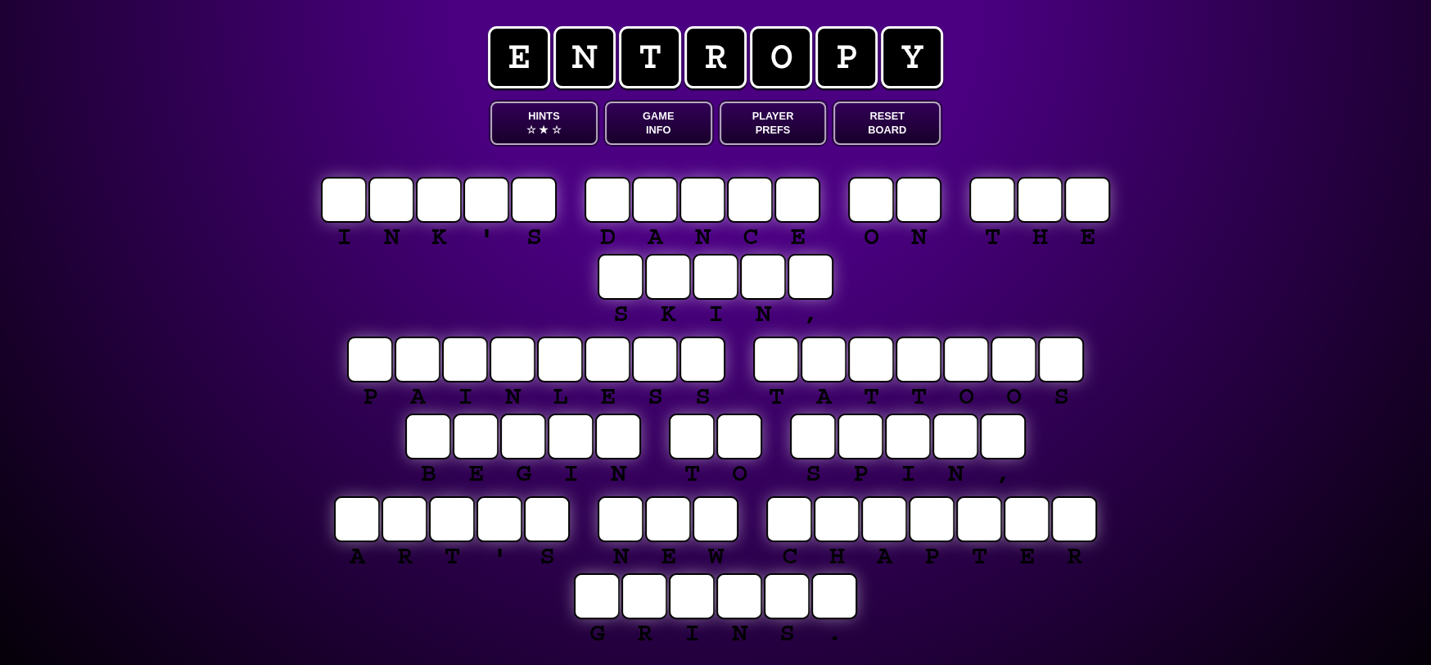
scroll to position [9, 0]
